Goal: Browse casually: Explore the website without a specific task or goal

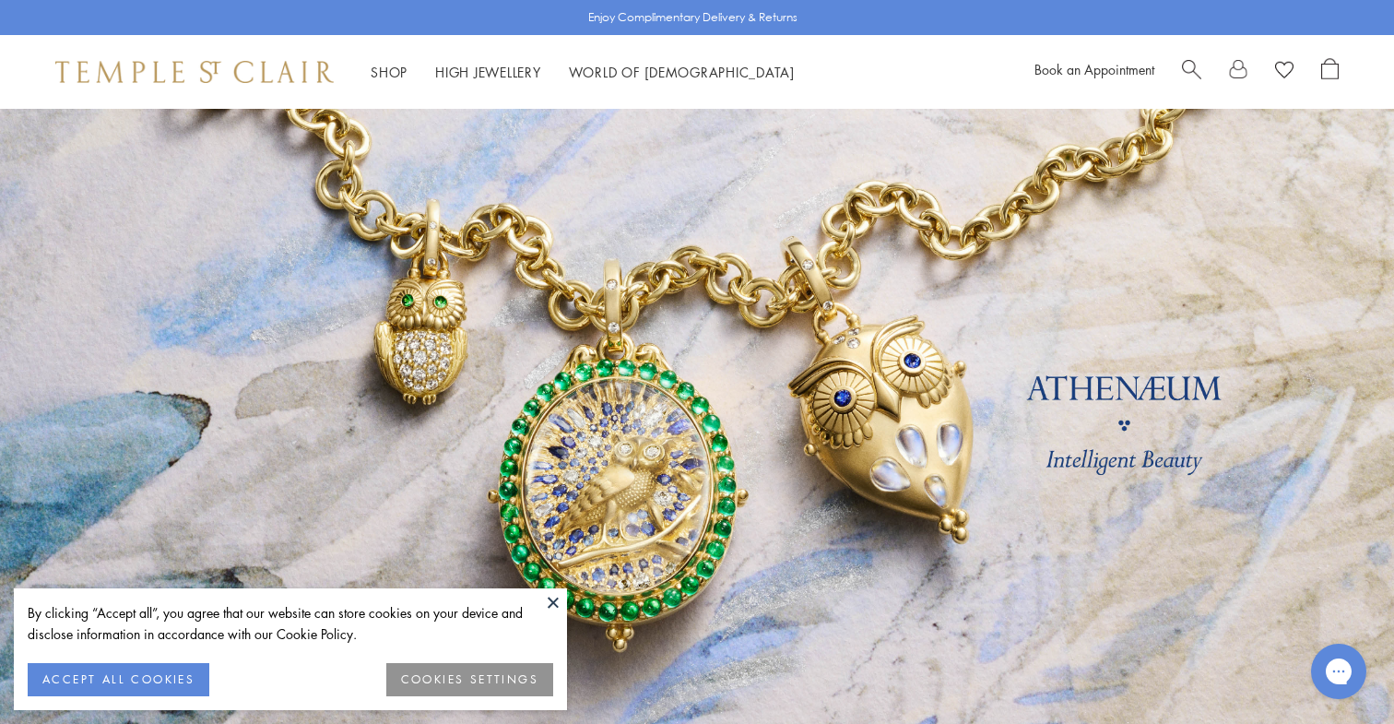
click at [147, 674] on button "ACCEPT ALL COOKIES" at bounding box center [119, 679] width 182 height 33
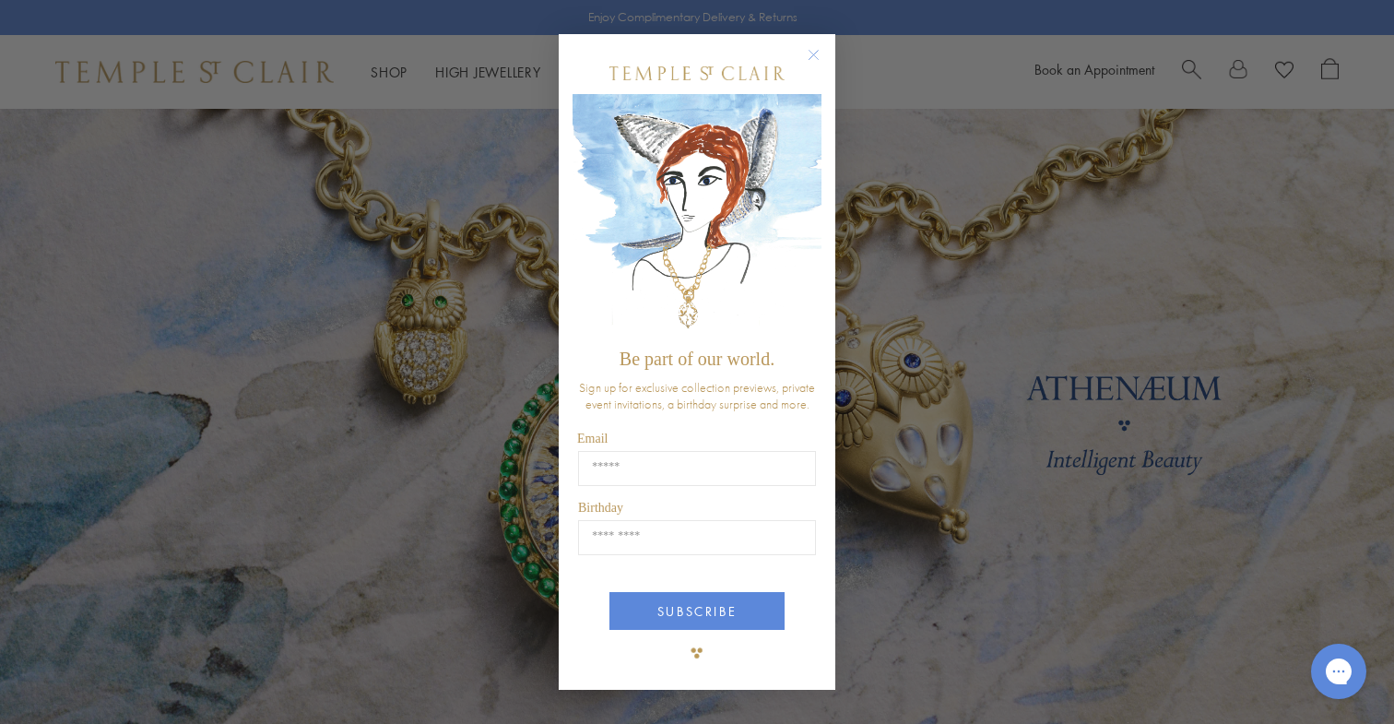
click at [813, 53] on circle "Close dialog" at bounding box center [814, 54] width 22 height 22
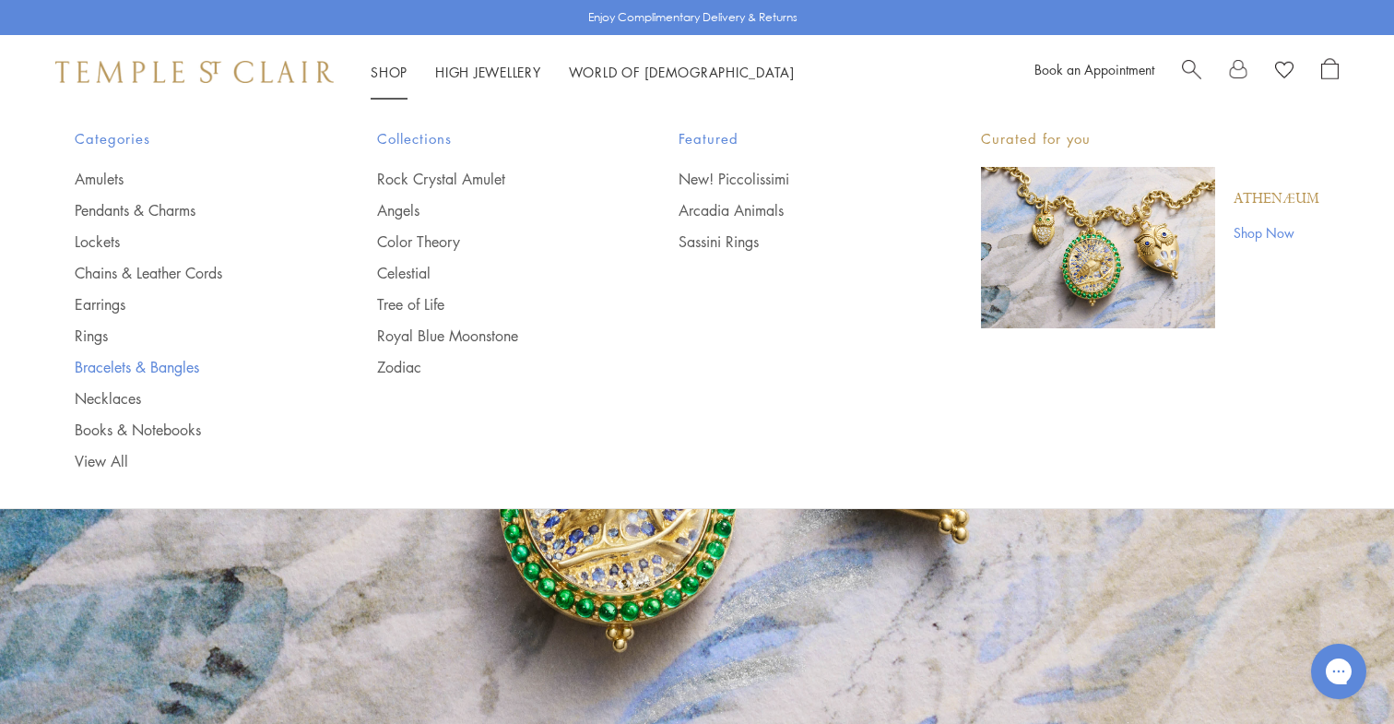
click at [118, 365] on link "Bracelets & Bangles" at bounding box center [189, 367] width 229 height 20
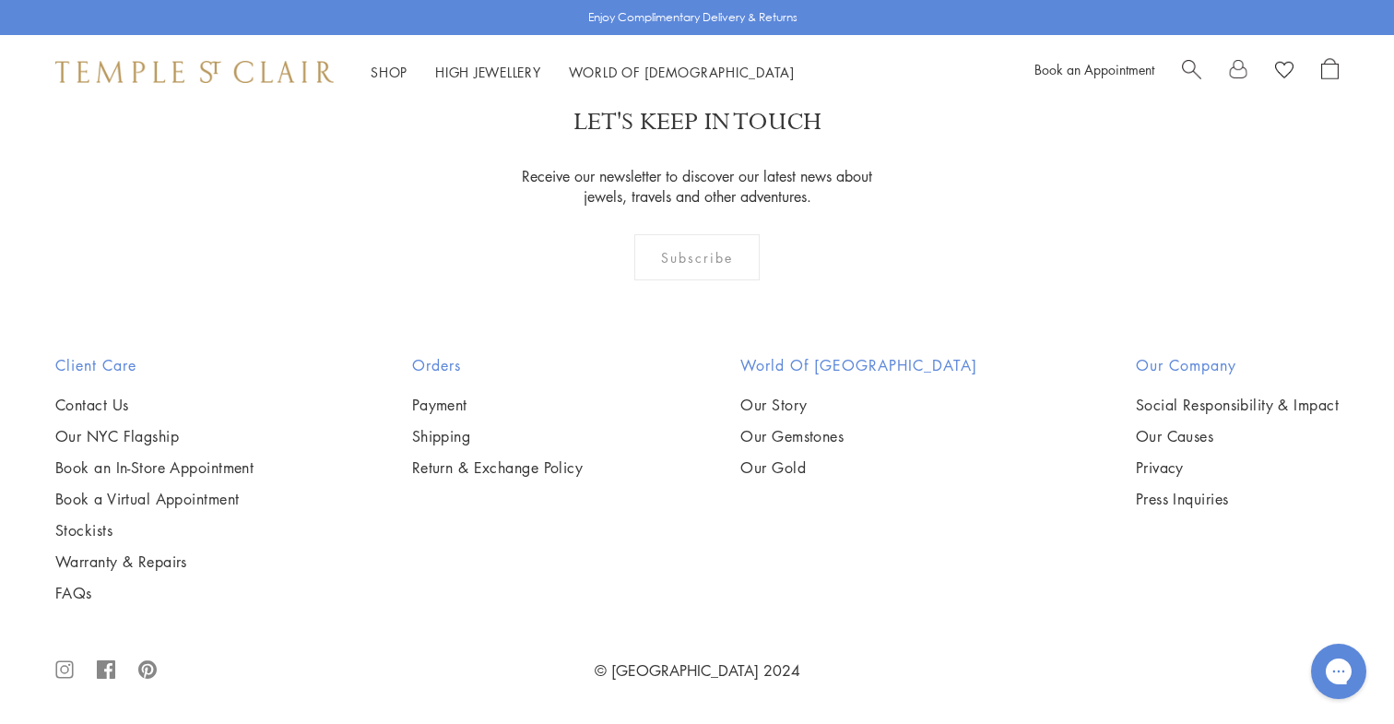
scroll to position [5119, 0]
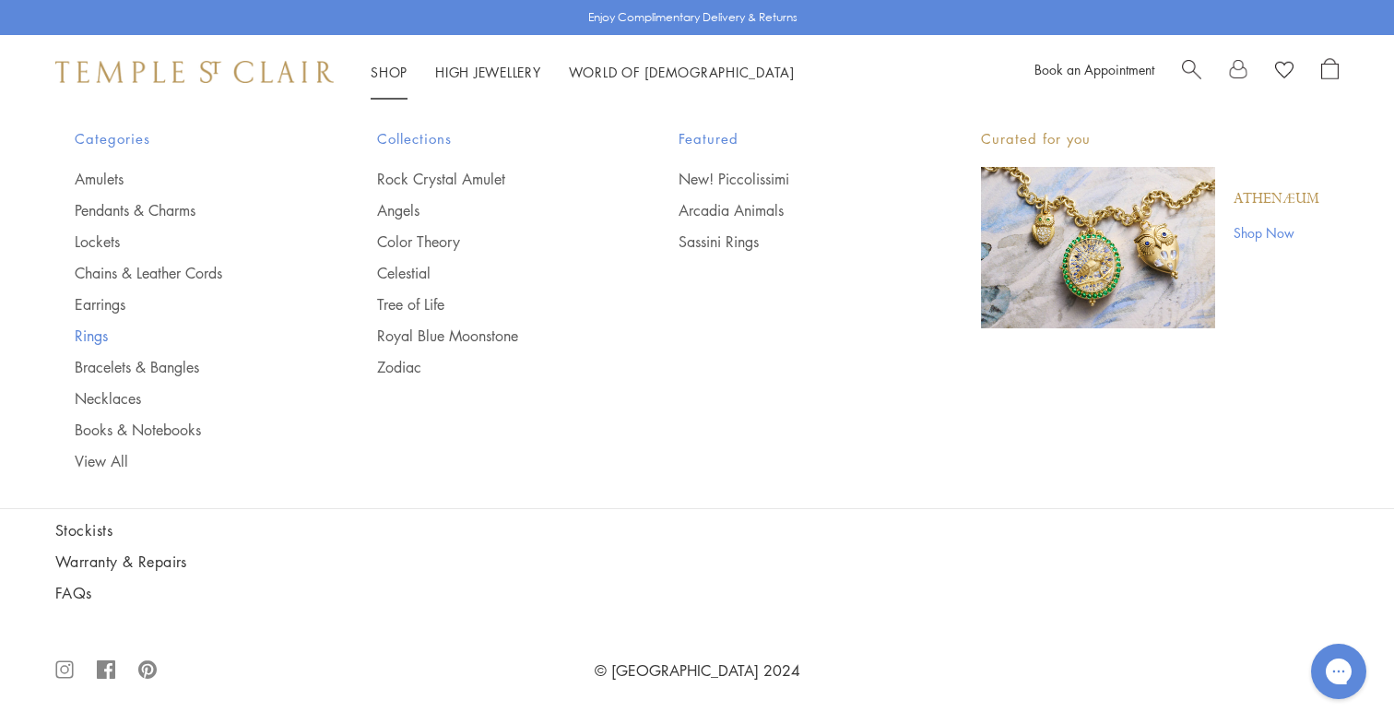
click at [100, 330] on link "Rings" at bounding box center [189, 335] width 229 height 20
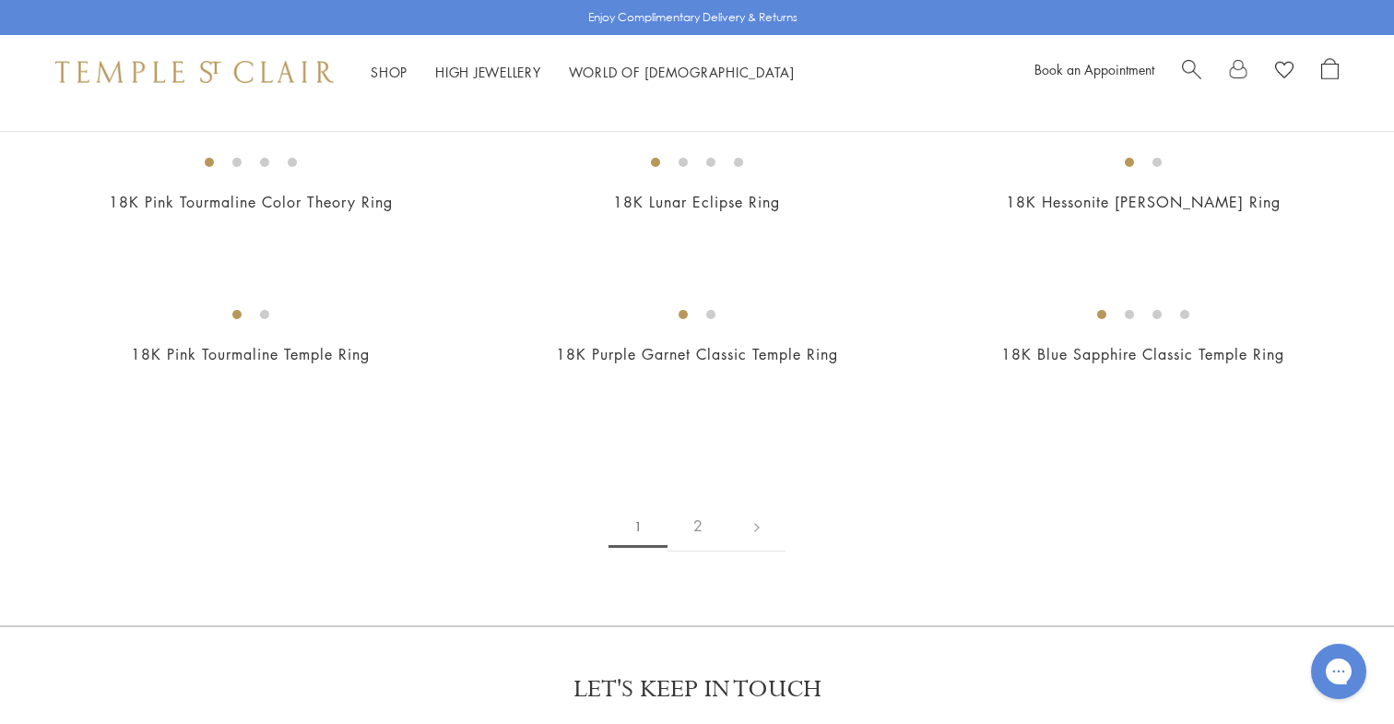
scroll to position [2313, 0]
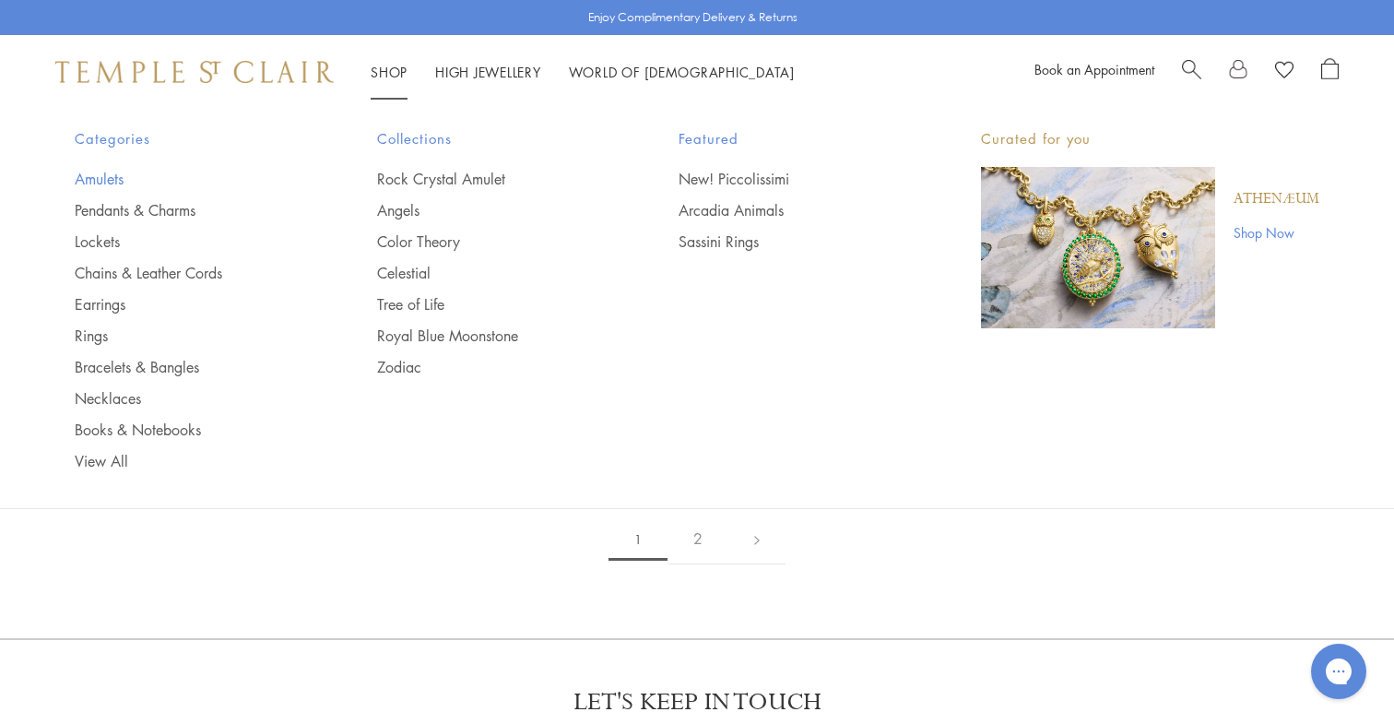
click at [113, 176] on link "Amulets" at bounding box center [189, 179] width 229 height 20
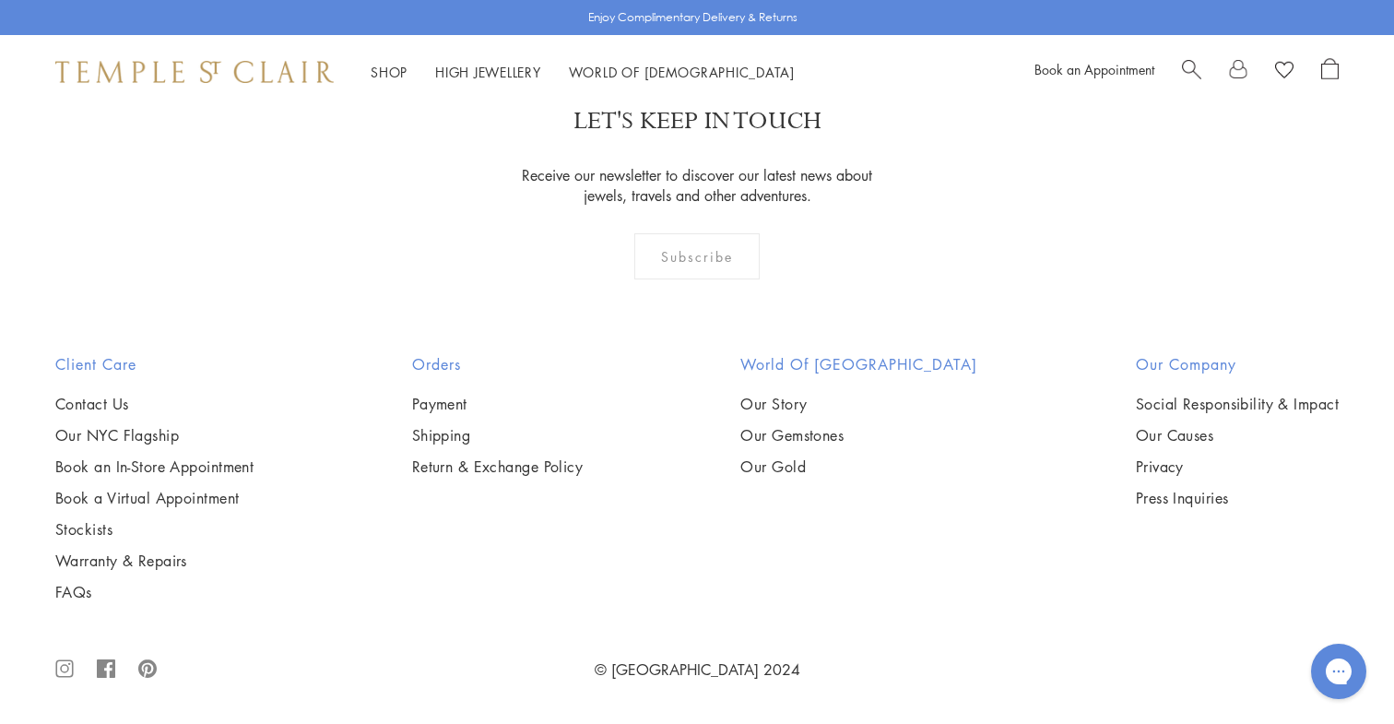
scroll to position [3968, 0]
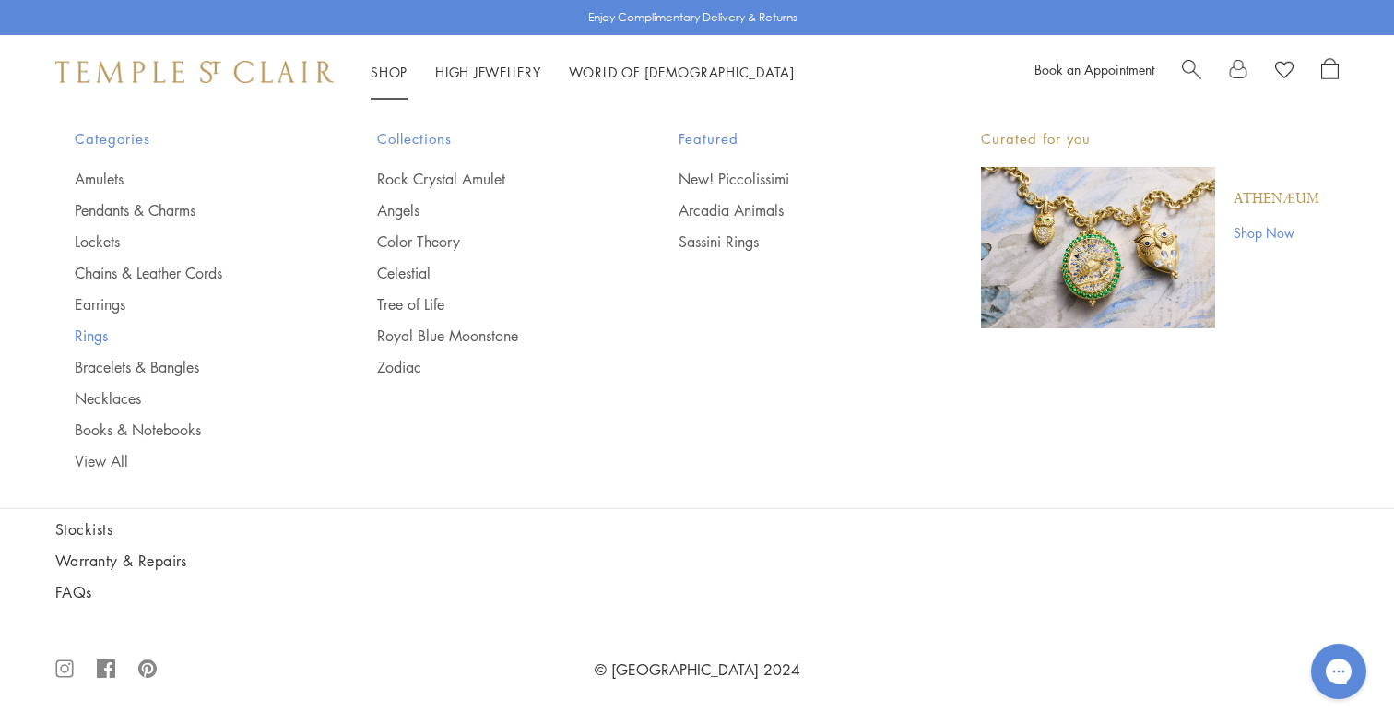
click at [100, 330] on link "Rings" at bounding box center [189, 335] width 229 height 20
